Goal: Task Accomplishment & Management: Manage account settings

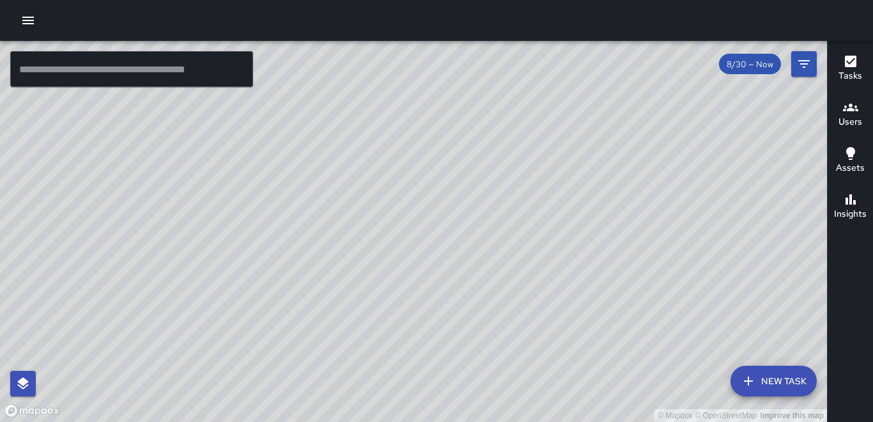
click at [29, 15] on icon "button" at bounding box center [27, 20] width 15 height 15
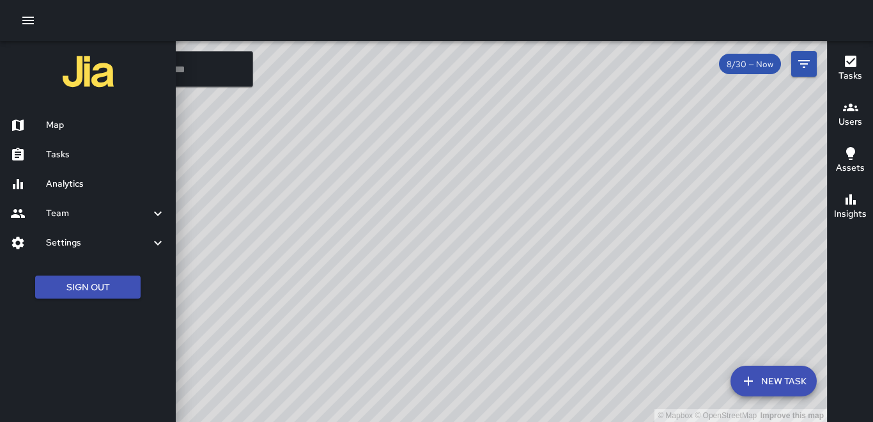
click at [68, 155] on h6 "Tasks" at bounding box center [105, 155] width 119 height 14
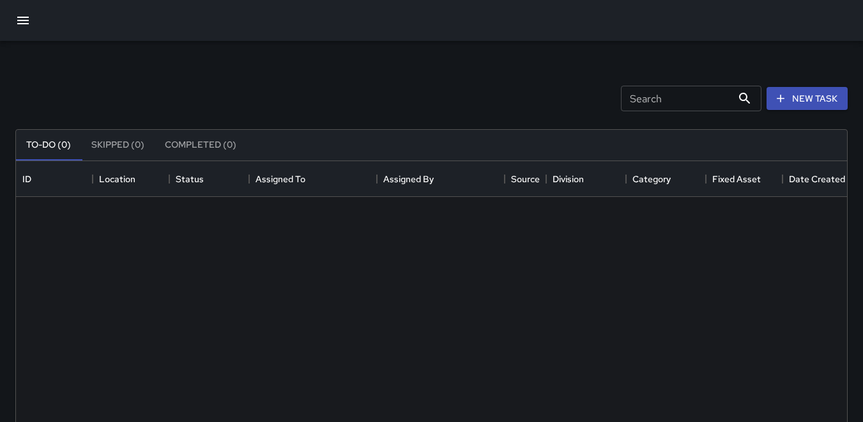
scroll to position [532, 822]
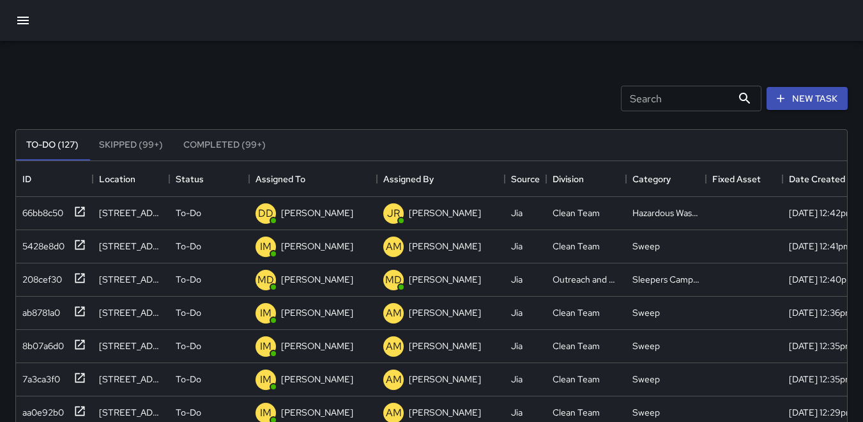
click at [635, 98] on input "Search" at bounding box center [676, 99] width 111 height 26
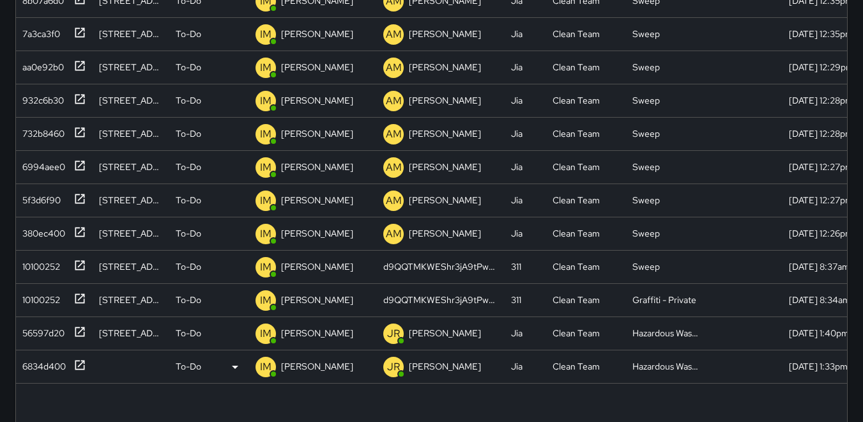
scroll to position [319, 0]
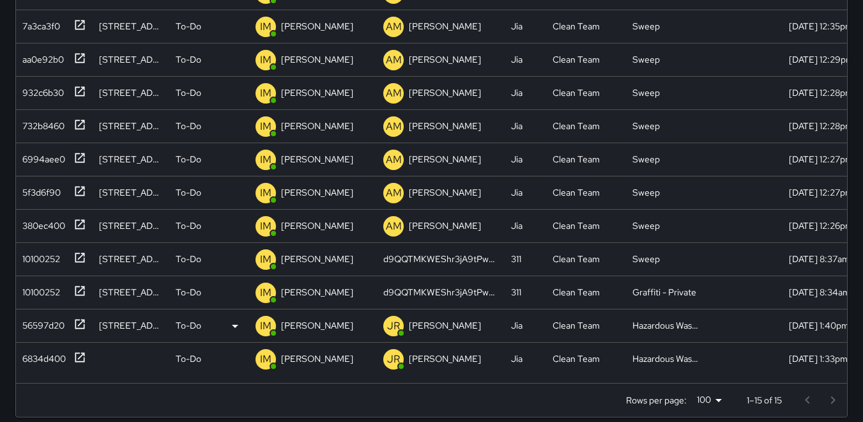
type input "****"
click at [268, 323] on p "IM" at bounding box center [266, 325] width 12 height 15
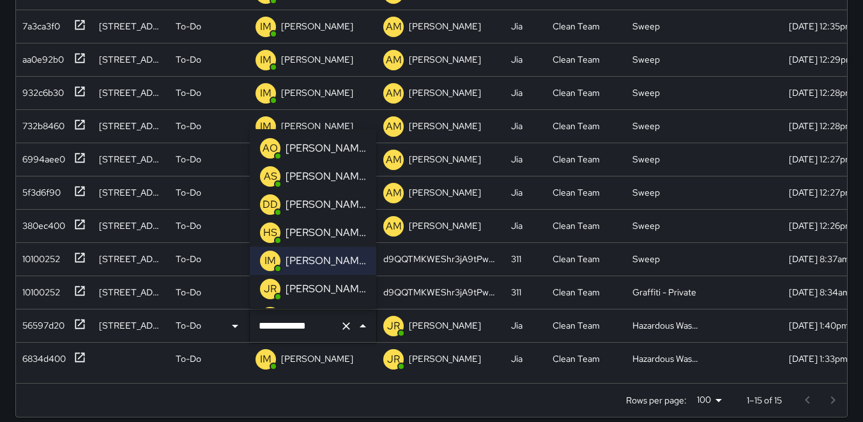
click at [268, 201] on p "DD" at bounding box center [270, 204] width 15 height 15
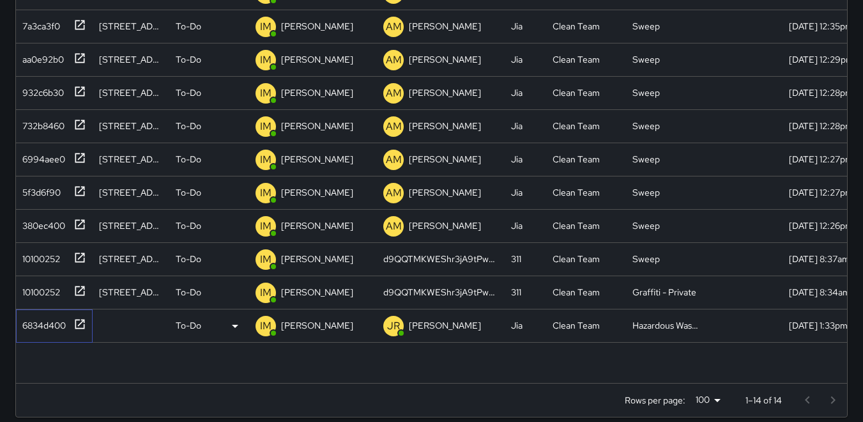
click at [55, 316] on div "6834d400" at bounding box center [41, 323] width 49 height 18
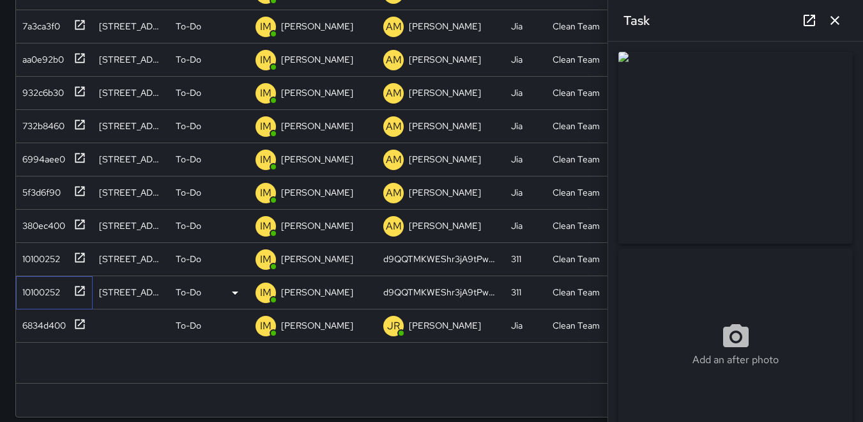
click at [44, 295] on div "10100252" at bounding box center [38, 289] width 43 height 18
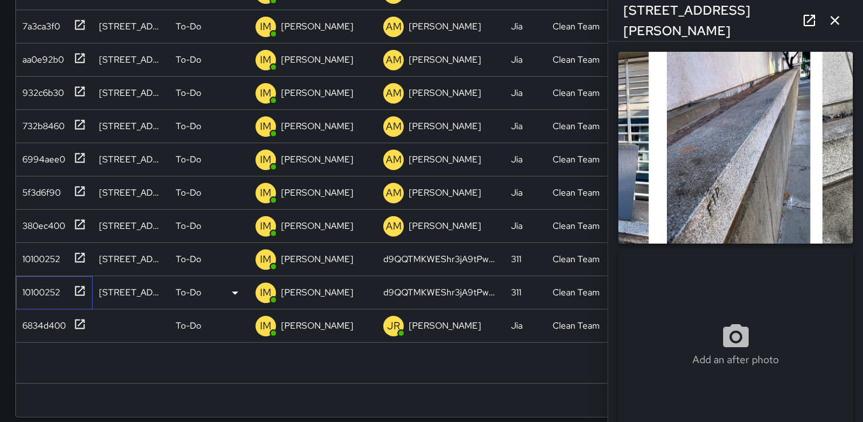
type input "**********"
click at [43, 258] on div "10100252" at bounding box center [38, 256] width 43 height 18
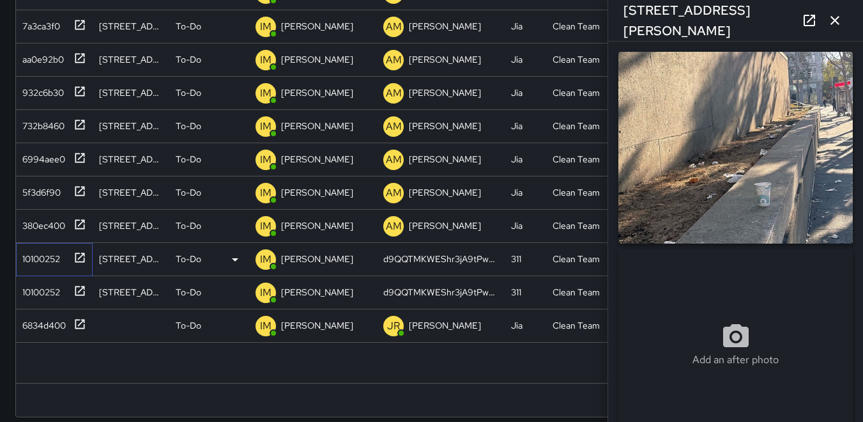
type input "**********"
click at [47, 228] on div "380ec400" at bounding box center [41, 223] width 48 height 18
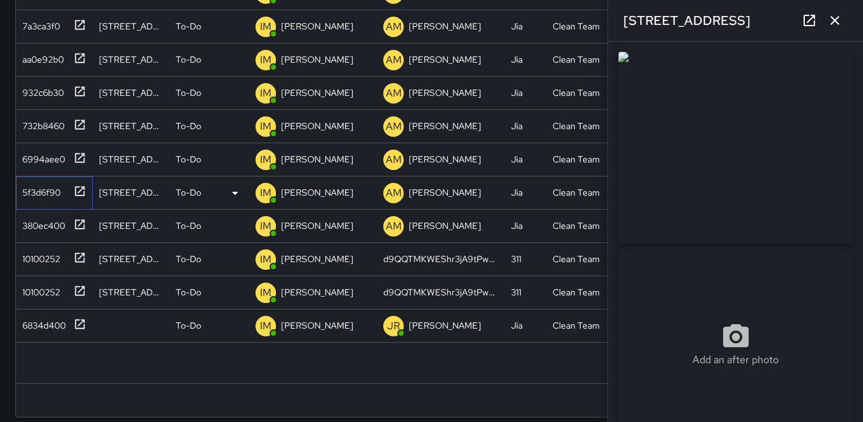
click at [48, 187] on div "5f3d6f90" at bounding box center [38, 190] width 43 height 18
type input "**********"
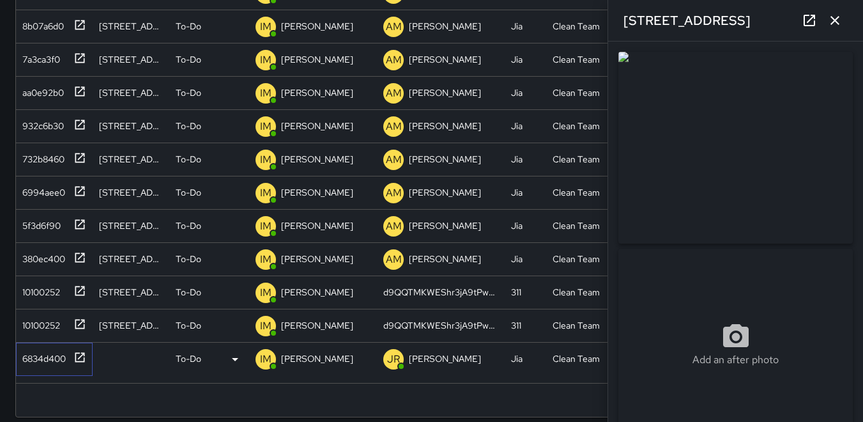
click at [30, 360] on div "6834d400" at bounding box center [41, 356] width 49 height 18
click at [264, 358] on p "IM" at bounding box center [266, 358] width 12 height 15
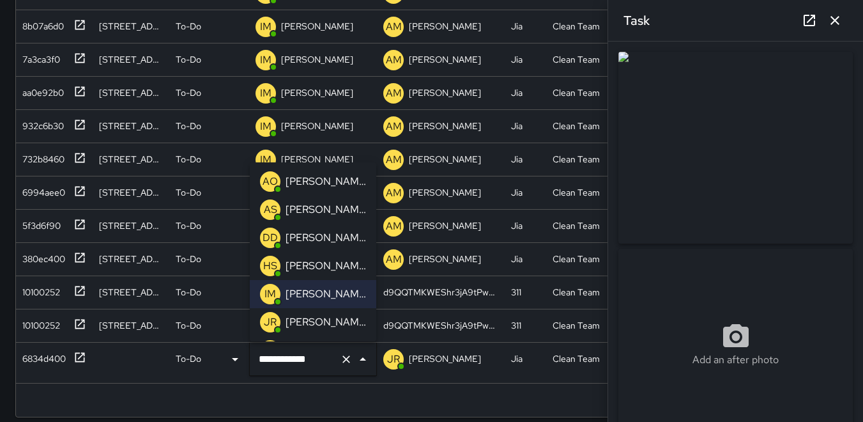
click at [263, 235] on p "DD" at bounding box center [270, 237] width 15 height 15
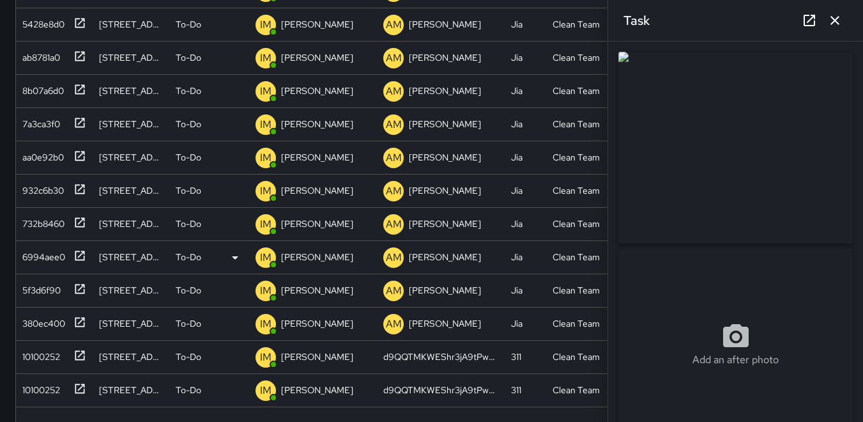
scroll to position [256, 0]
click at [832, 20] on icon "button" at bounding box center [834, 20] width 15 height 15
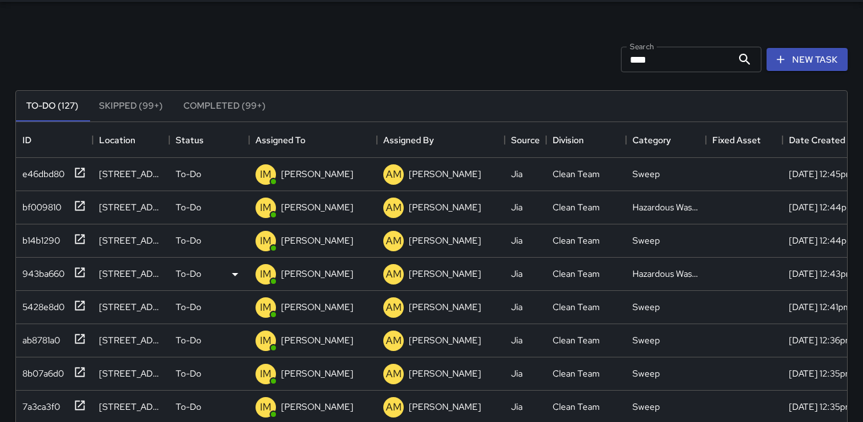
scroll to position [0, 0]
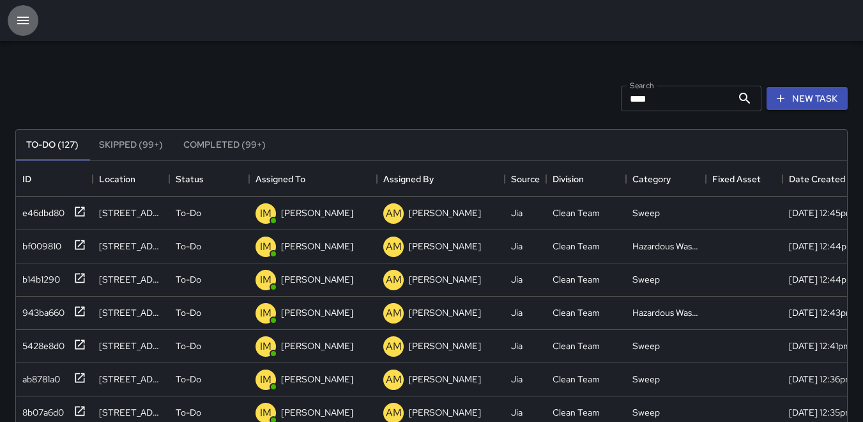
click at [26, 17] on icon "button" at bounding box center [23, 21] width 12 height 8
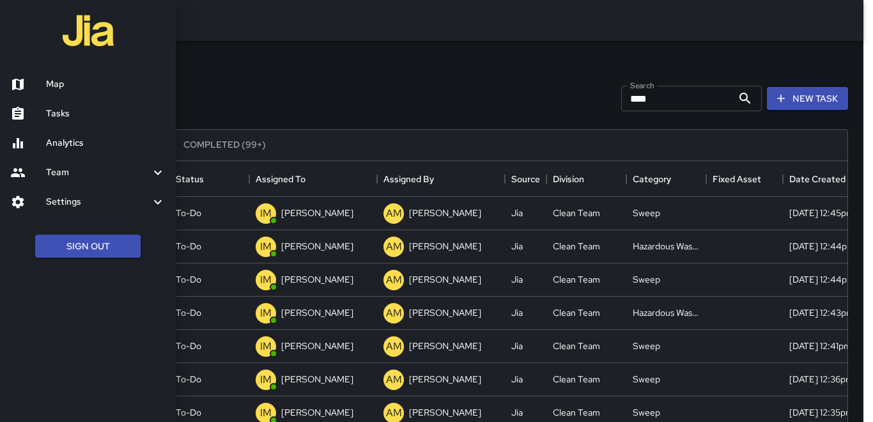
click at [56, 82] on h6 "Map" at bounding box center [105, 84] width 119 height 14
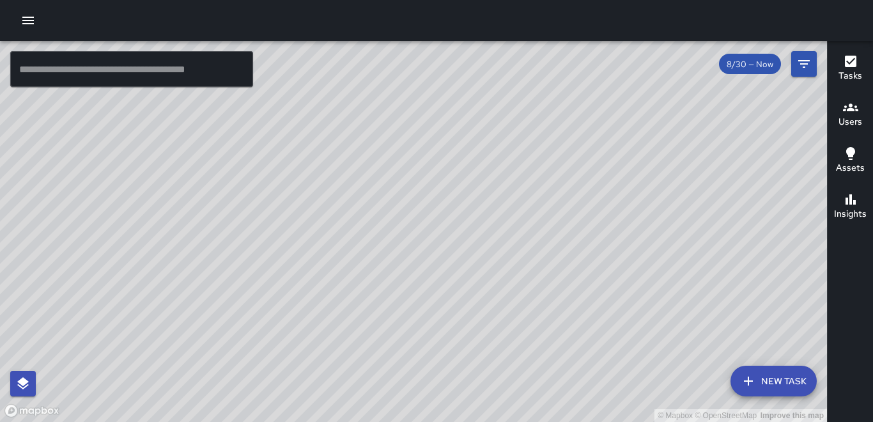
click at [505, 133] on div "© Mapbox © OpenStreetMap Improve this map" at bounding box center [413, 231] width 827 height 381
drag, startPoint x: 454, startPoint y: 303, endPoint x: 395, endPoint y: 198, distance: 120.4
click at [397, 201] on div "© Mapbox © OpenStreetMap Improve this map" at bounding box center [413, 231] width 827 height 381
drag, startPoint x: 29, startPoint y: 18, endPoint x: 29, endPoint y: 24, distance: 6.4
click at [29, 20] on icon "button" at bounding box center [28, 21] width 12 height 8
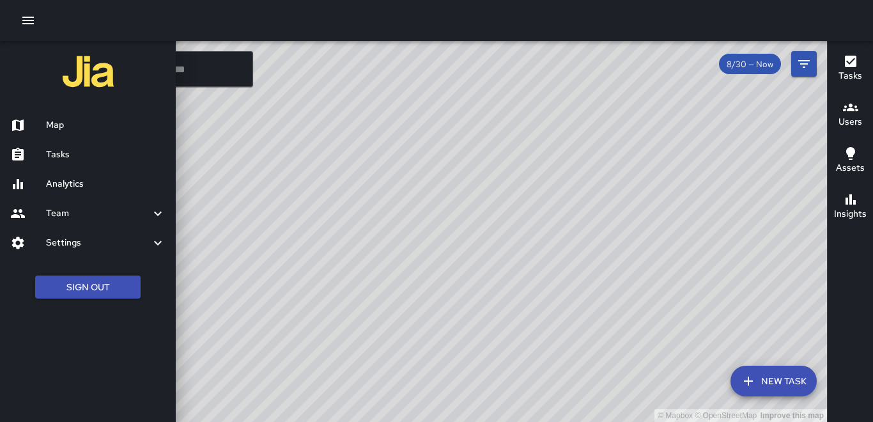
click at [70, 158] on h6 "Tasks" at bounding box center [105, 155] width 119 height 14
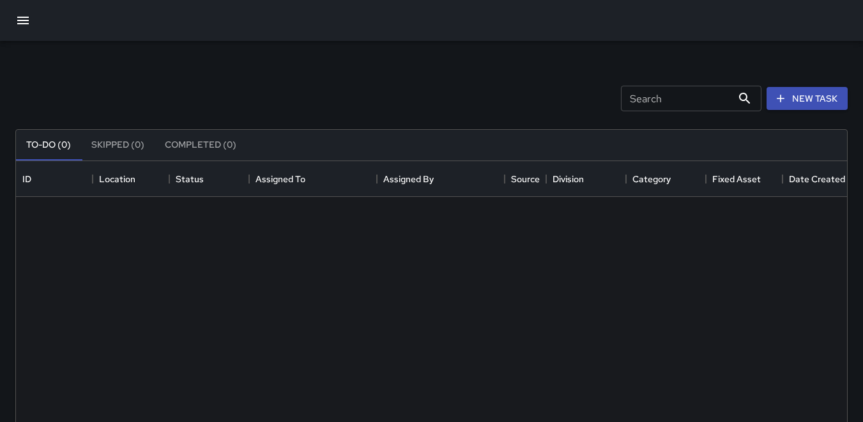
scroll to position [532, 822]
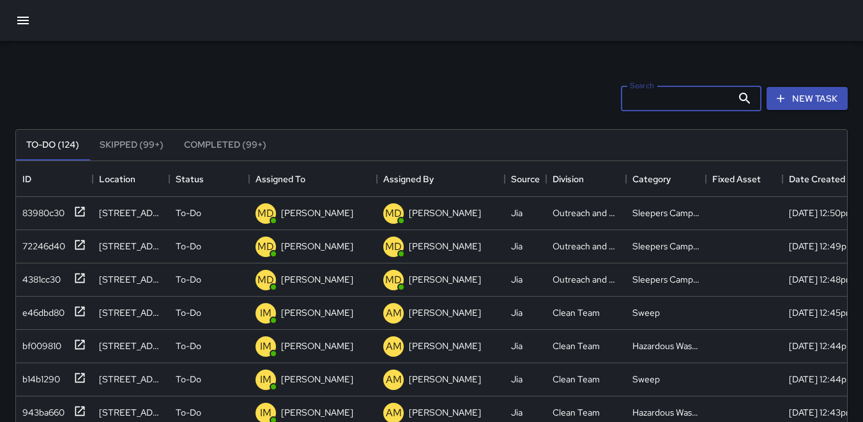
click at [633, 102] on input "Search" at bounding box center [676, 99] width 111 height 26
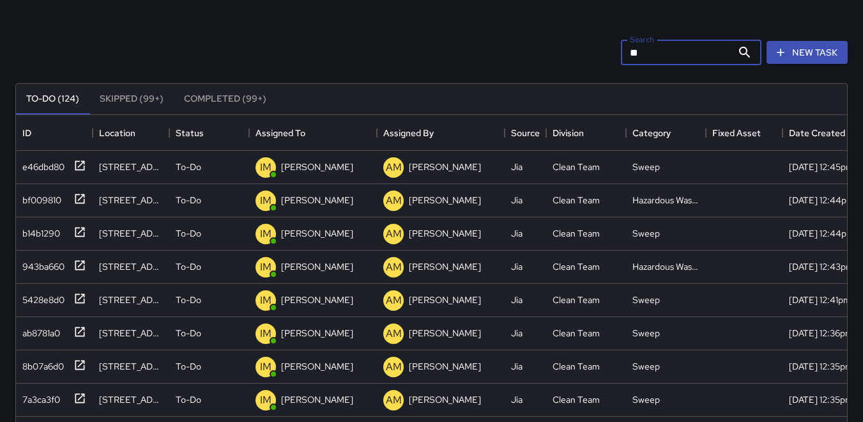
scroll to position [0, 0]
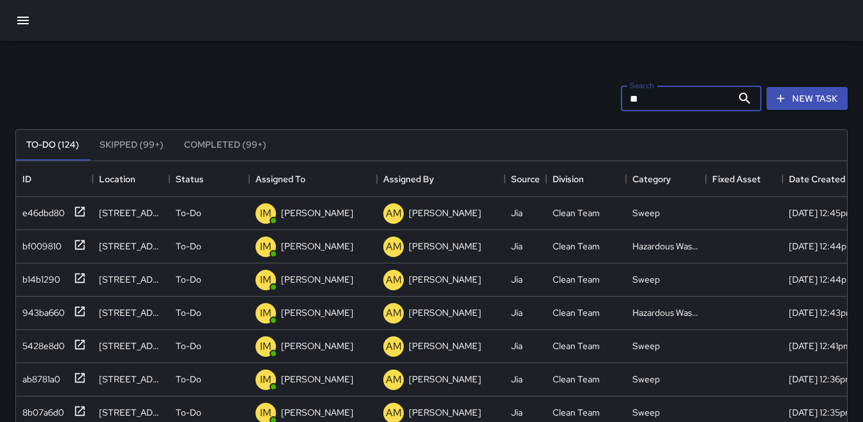
type input "*"
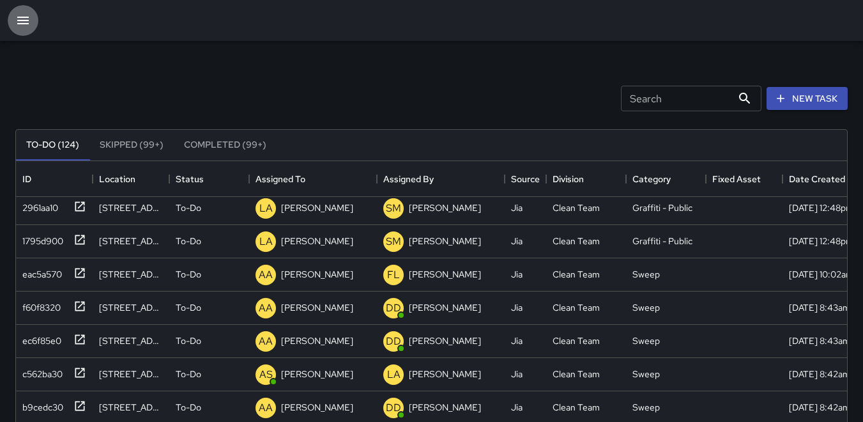
click at [18, 19] on icon "button" at bounding box center [22, 20] width 15 height 15
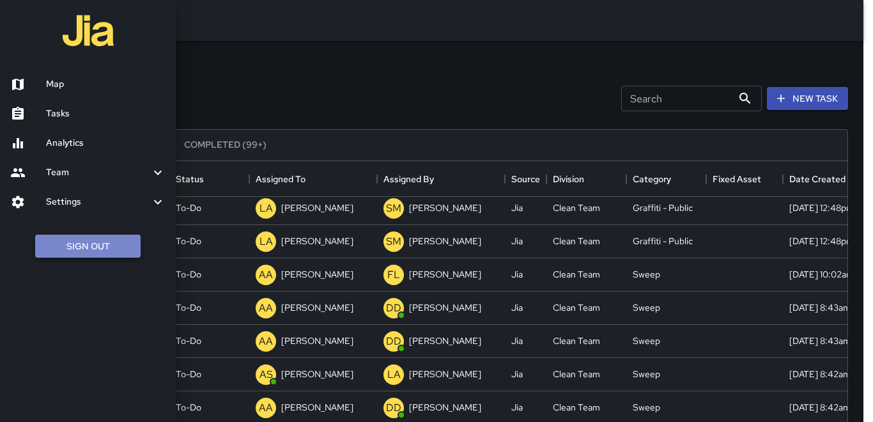
click at [88, 240] on button "Sign Out" at bounding box center [87, 246] width 105 height 24
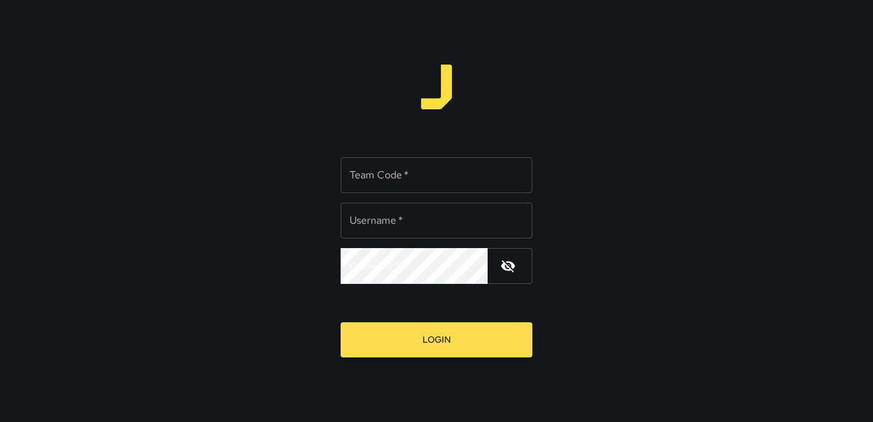
type input "**********"
click at [361, 219] on input "**********" at bounding box center [437, 221] width 192 height 36
click at [371, 179] on input "Team Code   *" at bounding box center [437, 175] width 192 height 36
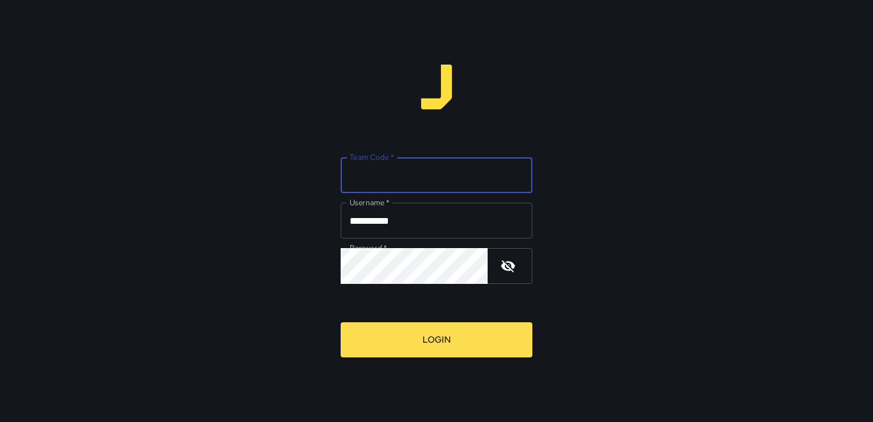
type input "*****"
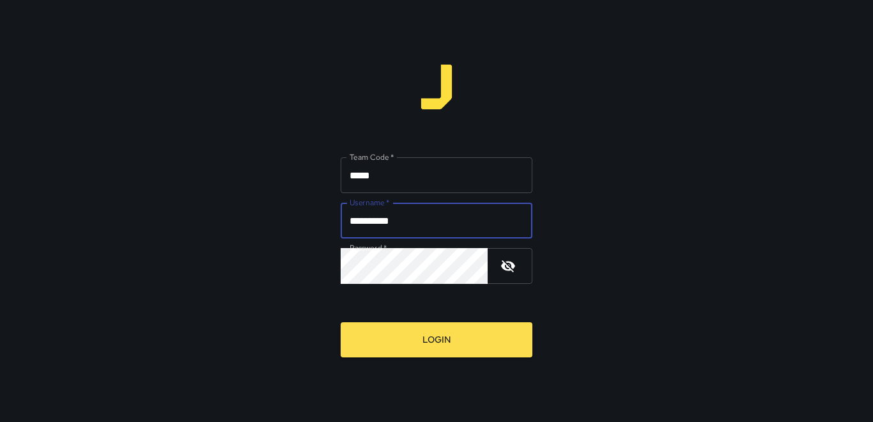
click at [397, 222] on input "**********" at bounding box center [437, 221] width 192 height 36
click at [509, 266] on icon "button" at bounding box center [507, 265] width 15 height 15
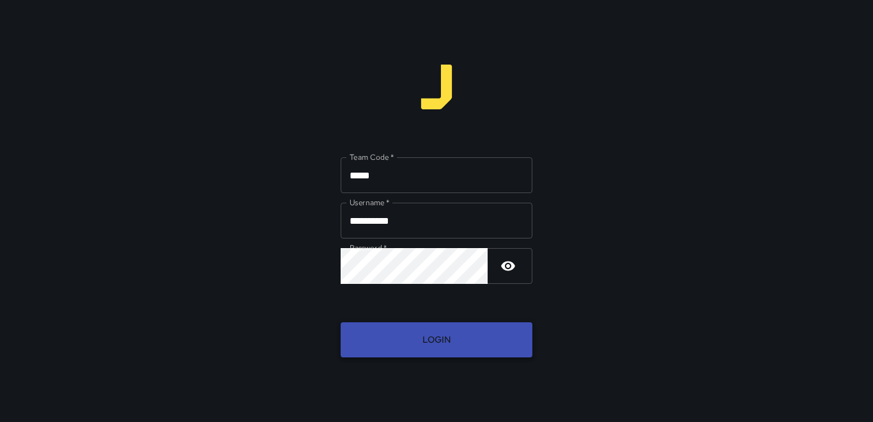
click at [434, 336] on button "Login" at bounding box center [437, 339] width 192 height 35
